Goal: Navigation & Orientation: Understand site structure

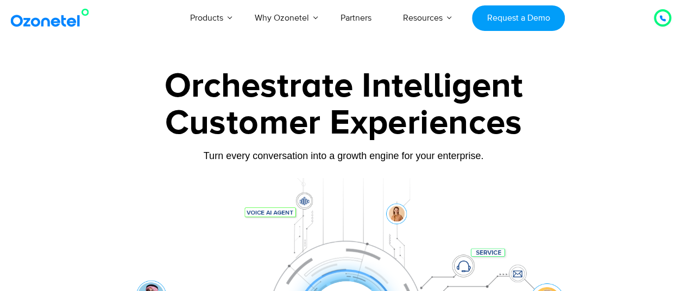
click at [47, 26] on img at bounding box center [52, 18] width 88 height 20
click at [660, 15] on div at bounding box center [663, 17] width 7 height 13
